Goal: Communication & Community: Answer question/provide support

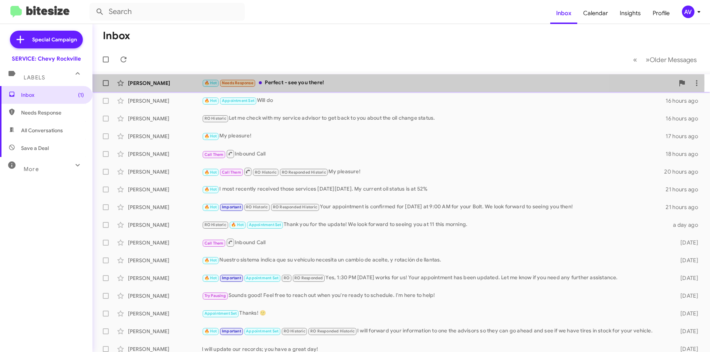
click at [328, 83] on div "🔥 Hot Needs Response Perfect - see you there!" at bounding box center [438, 83] width 472 height 9
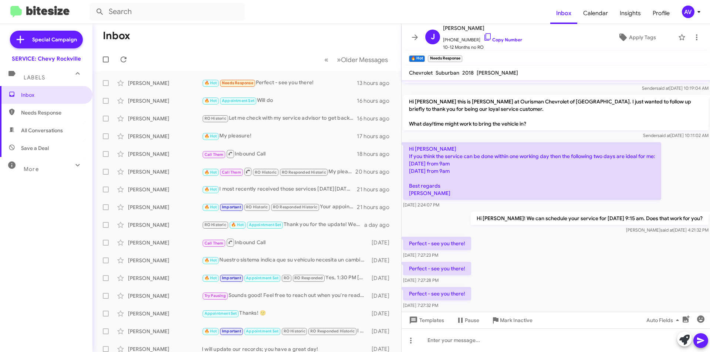
scroll to position [159, 0]
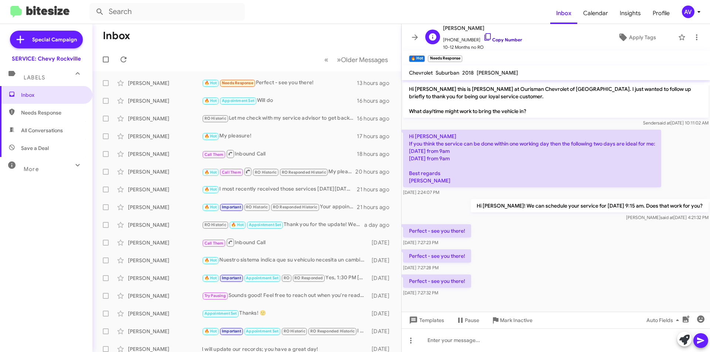
click at [483, 39] on icon at bounding box center [487, 37] width 9 height 9
click at [383, 85] on icon at bounding box center [387, 83] width 9 height 9
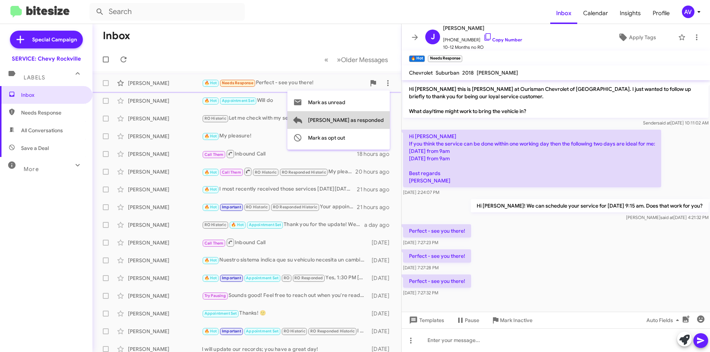
click at [380, 114] on span "[PERSON_NAME] as responded" at bounding box center [346, 120] width 76 height 18
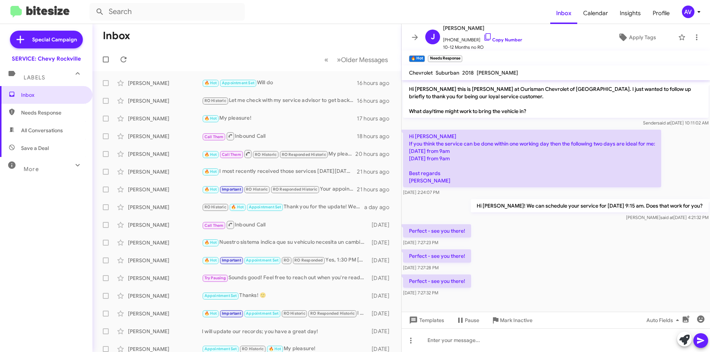
click at [698, 5] on mat-toolbar "Inbox Calendar Insights Profile AV" at bounding box center [355, 12] width 710 height 24
click at [687, 14] on div "AV" at bounding box center [688, 12] width 13 height 13
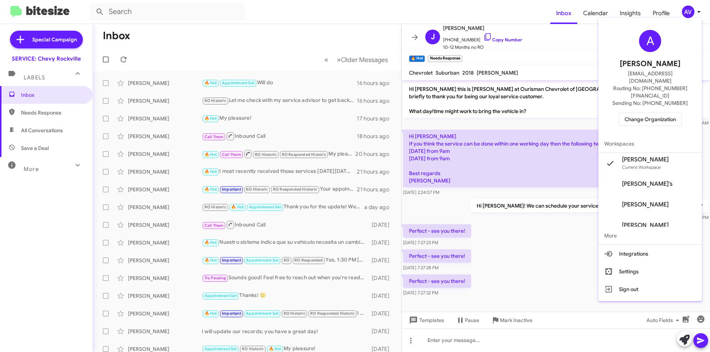
click at [648, 113] on span "Change Organization" at bounding box center [649, 119] width 51 height 13
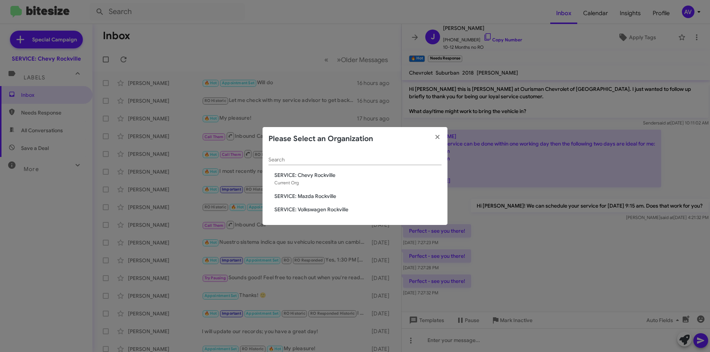
click at [292, 193] on span "SERVICE: Mazda Rockville" at bounding box center [357, 196] width 167 height 7
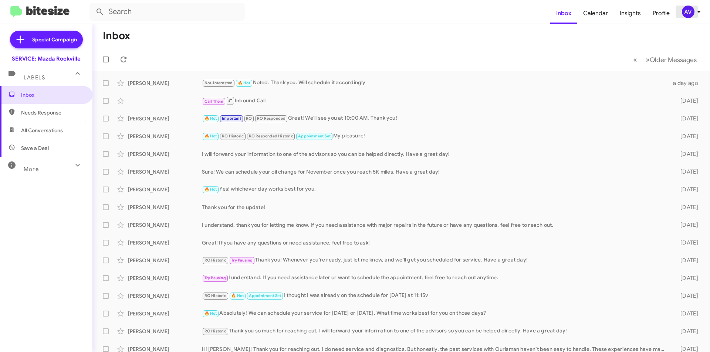
click at [689, 14] on div "AV" at bounding box center [688, 12] width 13 height 13
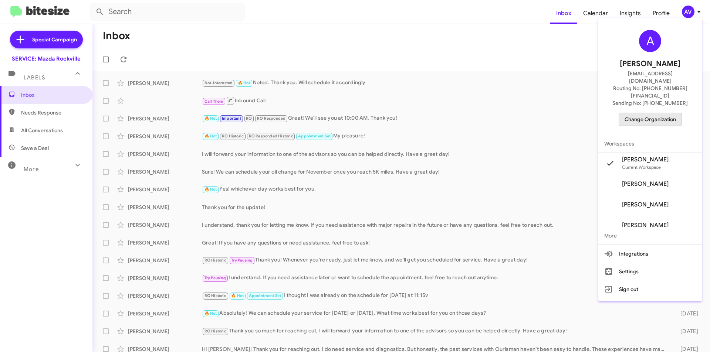
click at [675, 113] on span "Change Organization" at bounding box center [649, 119] width 51 height 13
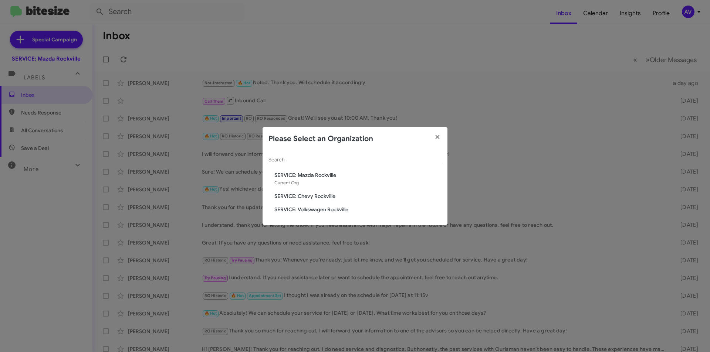
click at [316, 210] on span "SERVICE: Volkswagen Rockville" at bounding box center [357, 209] width 167 height 7
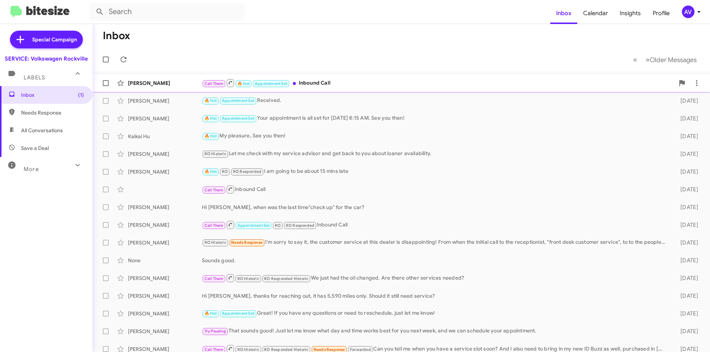
click at [322, 81] on div "Call Them 🔥 Hot Appointment Set Inbound Call" at bounding box center [438, 82] width 472 height 9
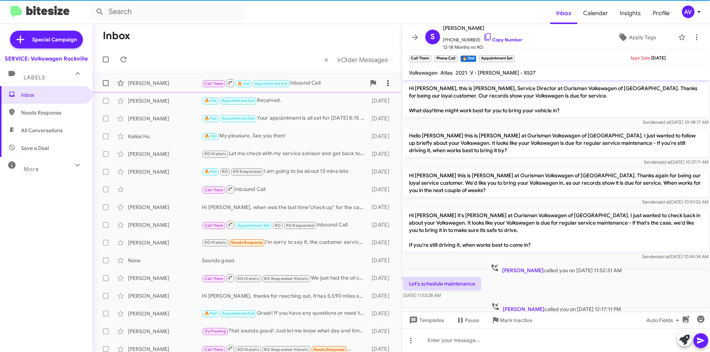
scroll to position [32, 0]
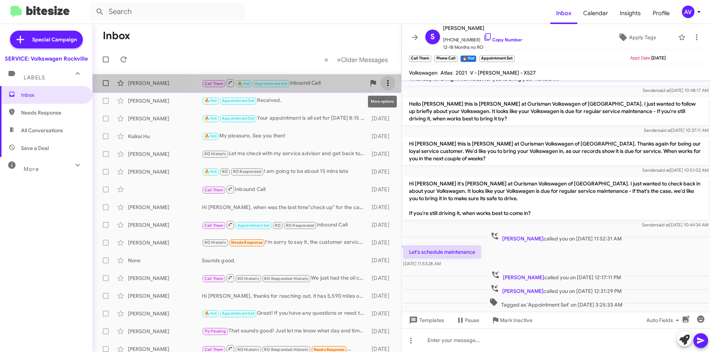
click at [385, 78] on button at bounding box center [387, 83] width 15 height 15
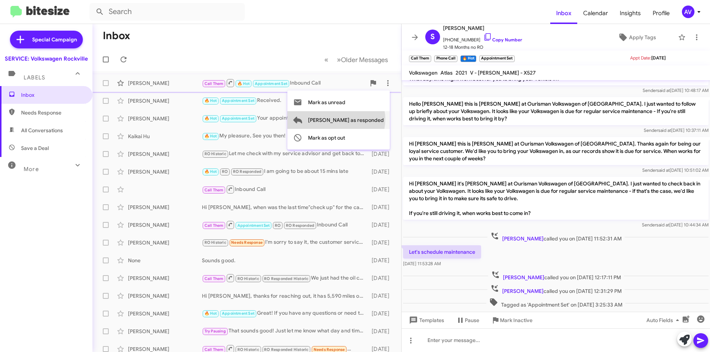
click at [366, 119] on span "[PERSON_NAME] as responded" at bounding box center [346, 120] width 76 height 18
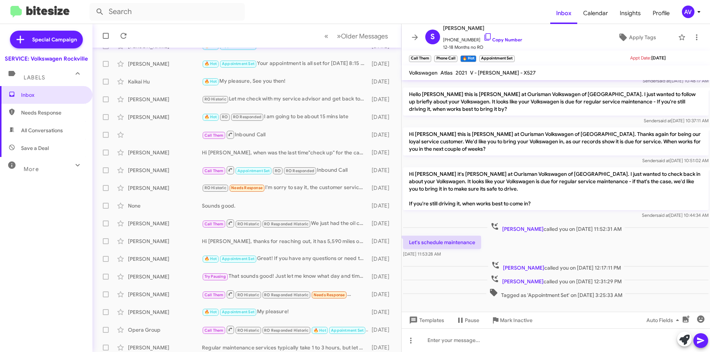
scroll to position [47, 0]
